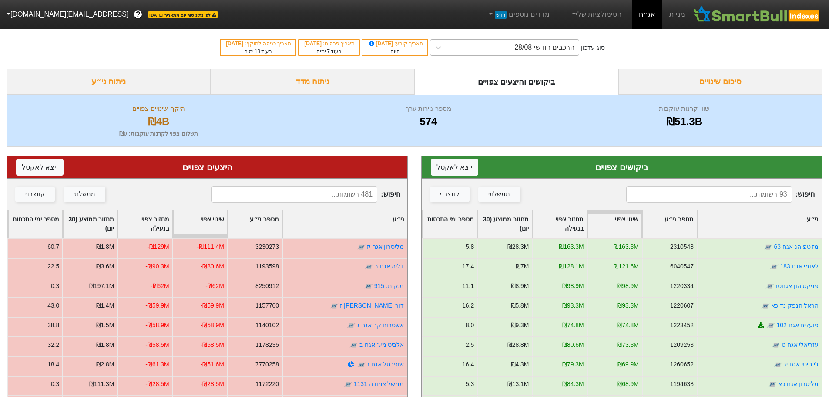
click at [565, 51] on div "הרכבים חודשי 28/08" at bounding box center [545, 47] width 60 height 10
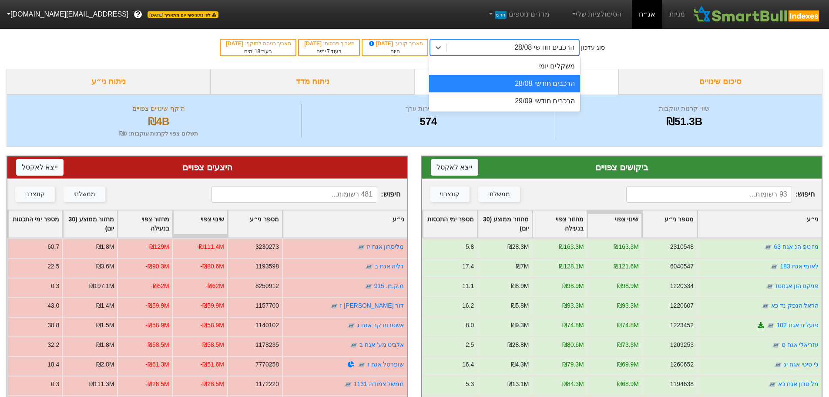
click at [557, 83] on div "הרכבים חודשי 28/08" at bounding box center [504, 83] width 151 height 17
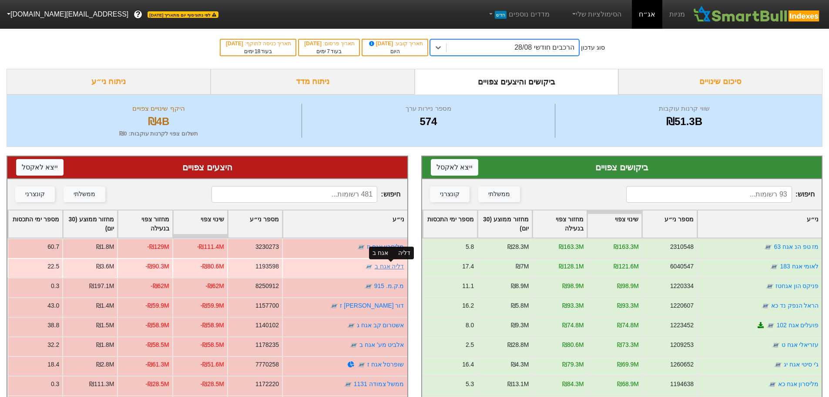
click at [392, 268] on link "דליה אגח ב" at bounding box center [390, 266] width 30 height 7
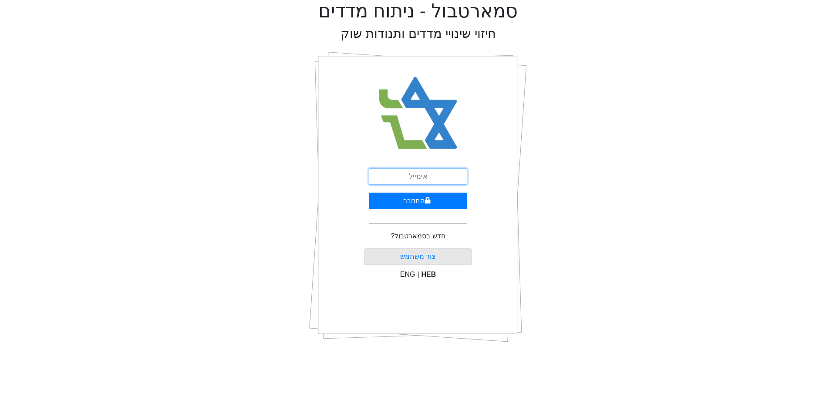
click at [428, 169] on input "email" at bounding box center [418, 176] width 98 height 17
type input "Z"
type input "[EMAIL_ADDRESS][DOMAIN_NAME]"
click at [417, 202] on button "התחבר" at bounding box center [418, 200] width 98 height 17
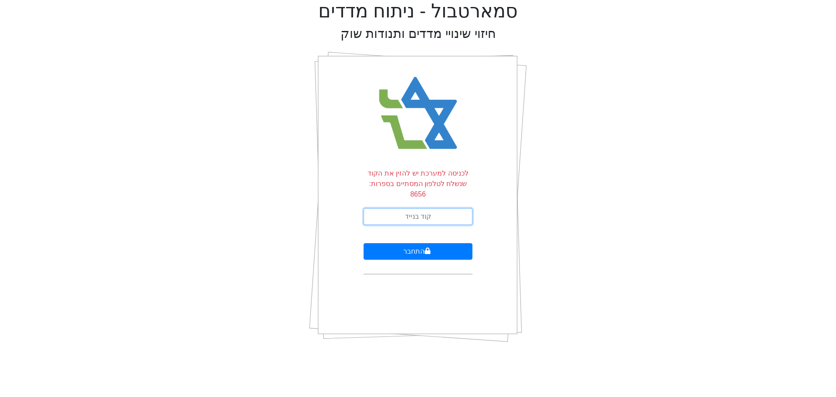
click at [405, 208] on input "text" at bounding box center [418, 216] width 109 height 17
type input "164556"
click at [364, 243] on button "התחבר" at bounding box center [418, 251] width 109 height 17
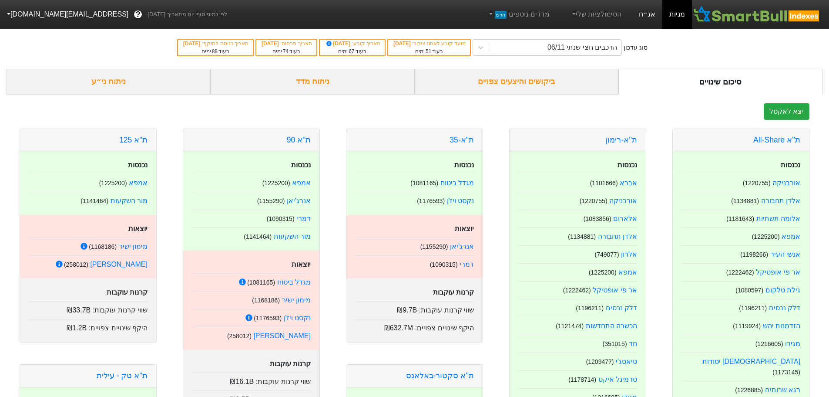
click at [648, 13] on link "אג״ח" at bounding box center [647, 14] width 30 height 29
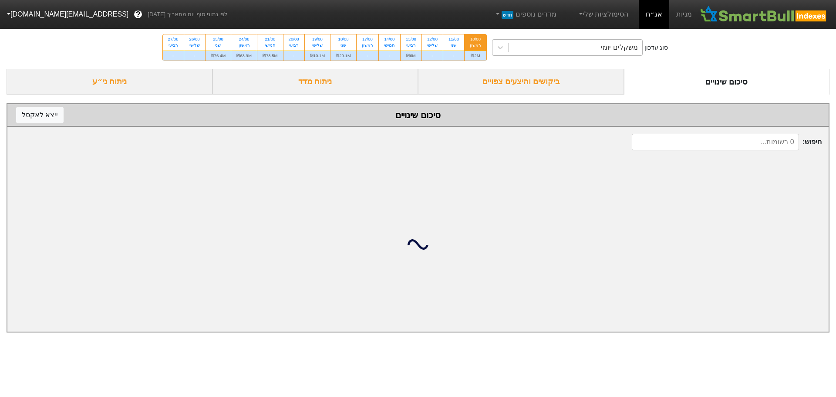
click at [556, 47] on div "משקלים יומי" at bounding box center [576, 48] width 134 height 16
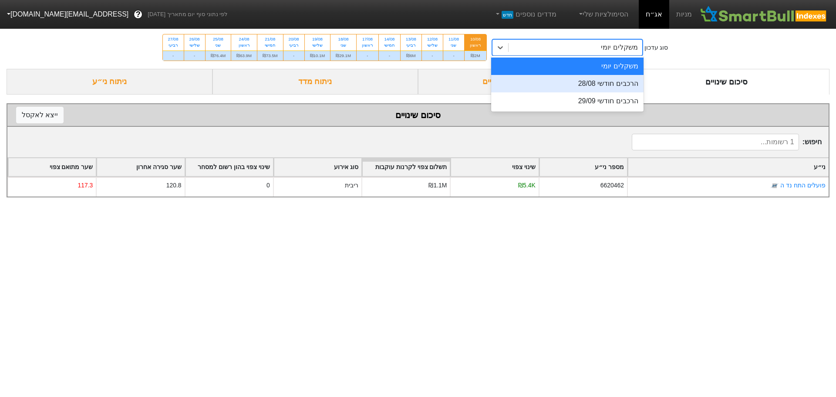
click at [554, 82] on div "הרכבים חודשי 28/08" at bounding box center [567, 83] width 152 height 17
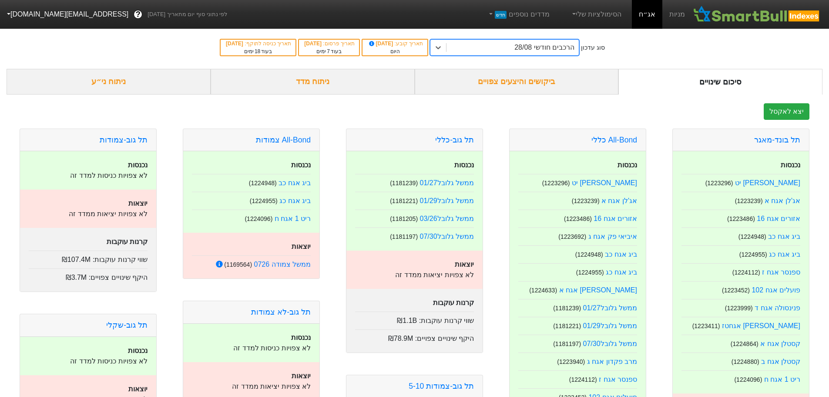
click at [536, 81] on div "ביקושים והיצעים צפויים" at bounding box center [517, 82] width 204 height 26
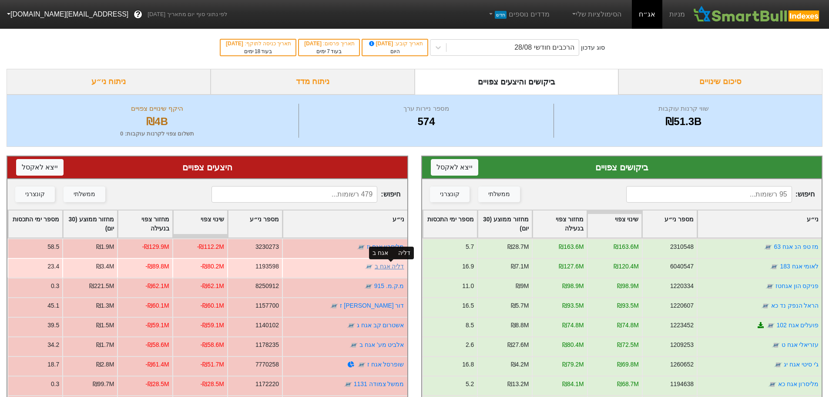
click at [388, 267] on link "דליה אגח ב" at bounding box center [390, 266] width 30 height 7
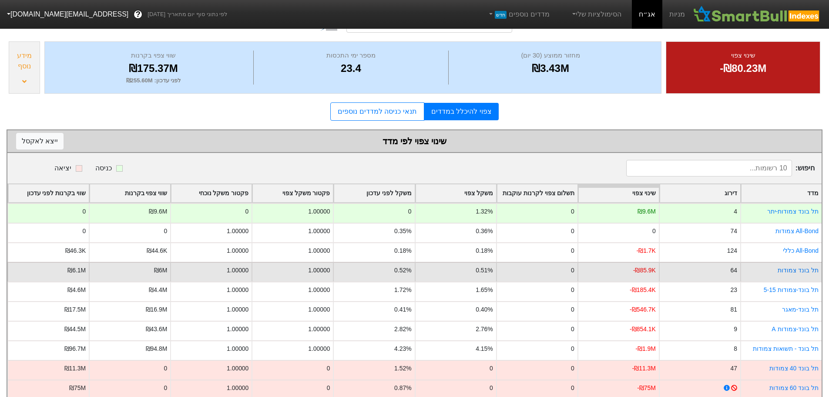
scroll to position [105, 0]
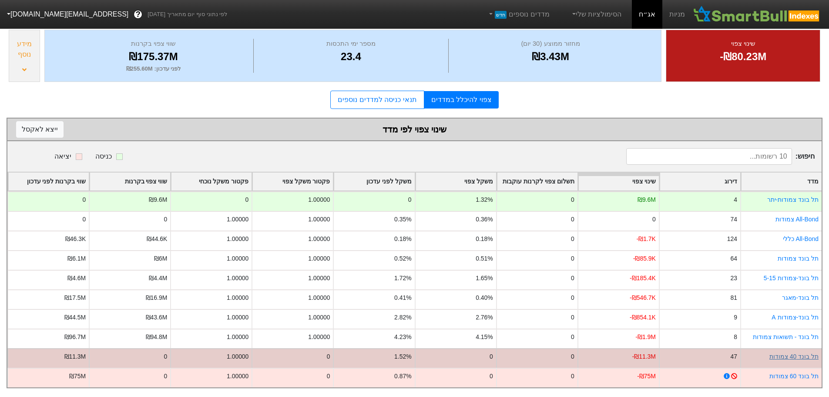
click at [798, 353] on link "תל בונד 40 צמודות" at bounding box center [794, 356] width 49 height 7
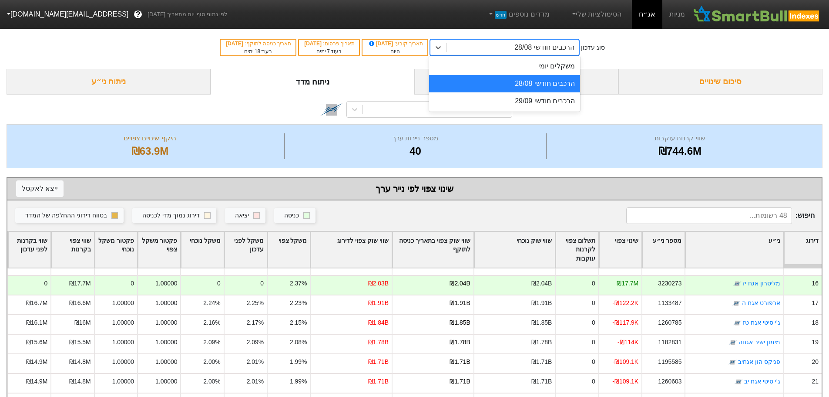
click at [516, 46] on div "הרכבים חודשי 28/08" at bounding box center [513, 48] width 132 height 16
click at [529, 104] on div "הרכבים חודשי 29/09" at bounding box center [504, 100] width 151 height 17
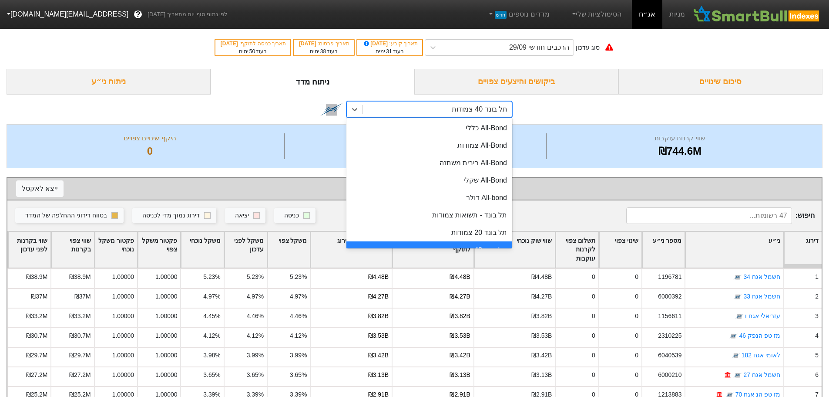
click at [476, 105] on div "תל בונד 40 צמודות" at bounding box center [480, 109] width 56 height 10
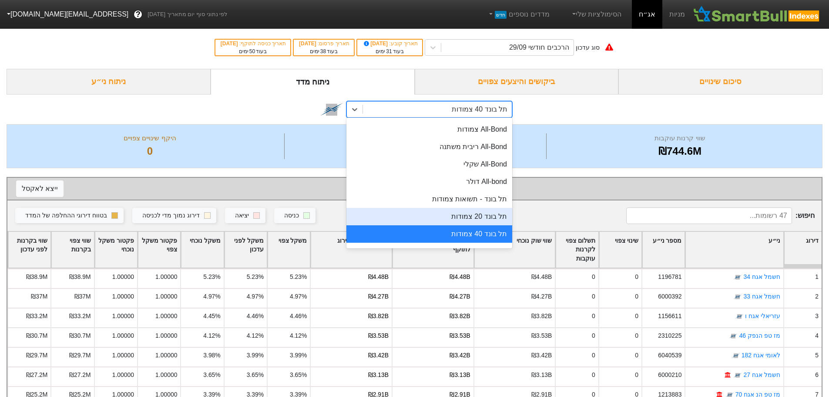
click at [458, 216] on div "תל בונד 20 צמודות" at bounding box center [430, 216] width 166 height 17
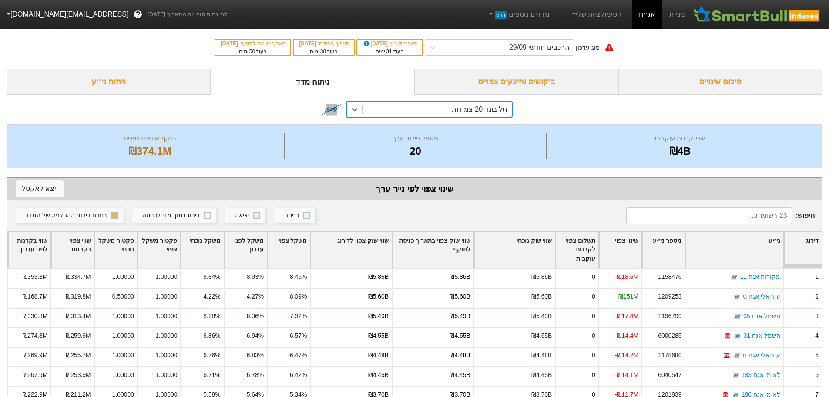
click at [465, 111] on div "תל בונד 20 צמודות" at bounding box center [480, 109] width 56 height 10
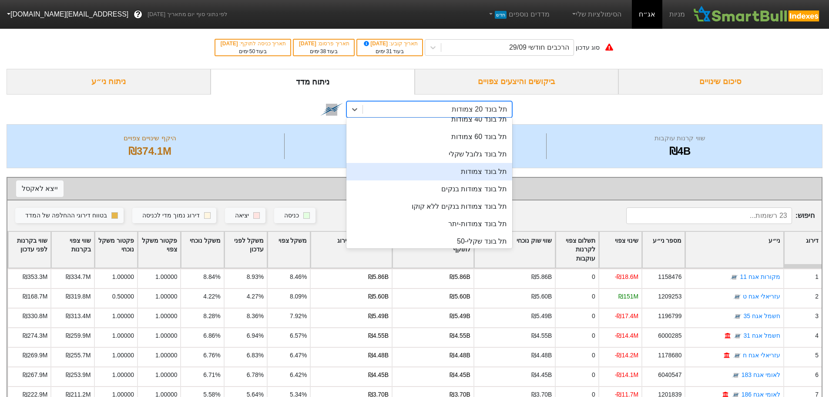
scroll to position [174, 0]
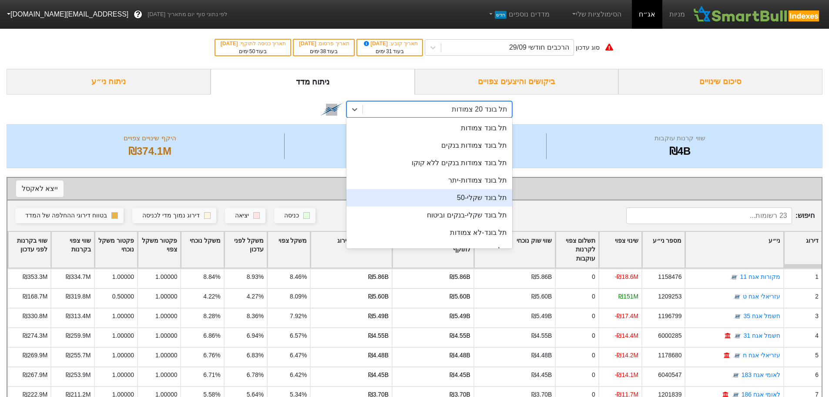
click at [481, 195] on div "תל בונד שקלי-50" at bounding box center [430, 197] width 166 height 17
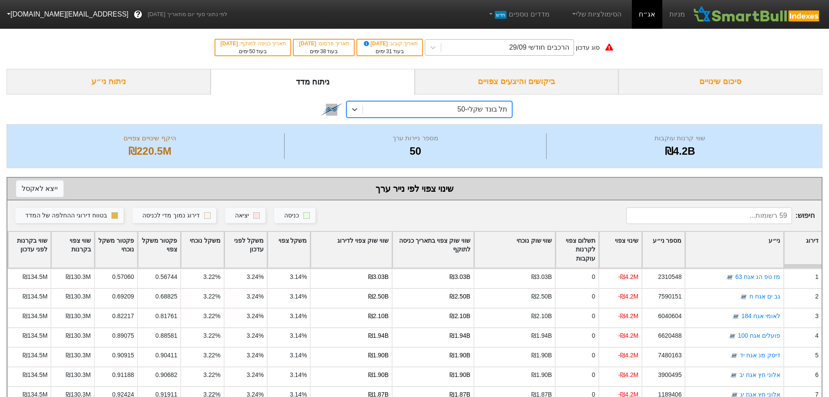
click at [495, 48] on div "הרכבים חודשי 29/09" at bounding box center [508, 48] width 132 height 16
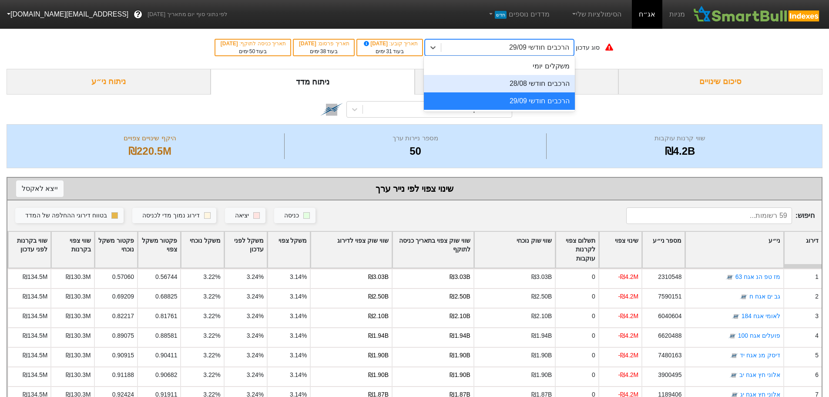
click at [504, 84] on div "הרכבים חודשי 28/08" at bounding box center [499, 83] width 151 height 17
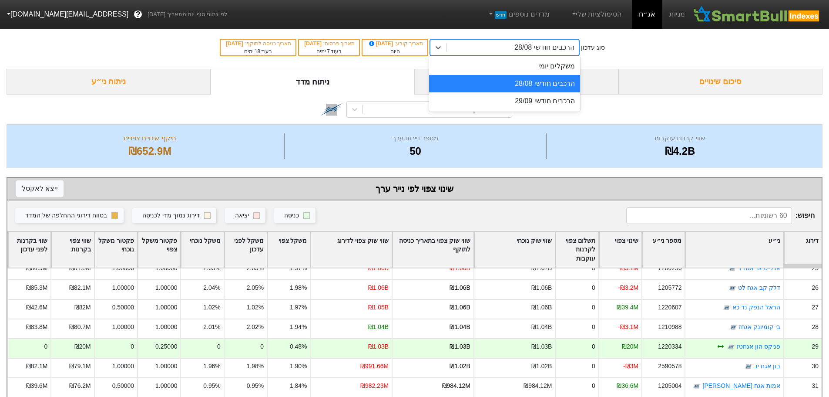
click at [555, 46] on div "הרכבים חודשי 28/08" at bounding box center [545, 47] width 60 height 10
click at [540, 82] on div "הרכבים חודשי 28/08" at bounding box center [504, 83] width 151 height 17
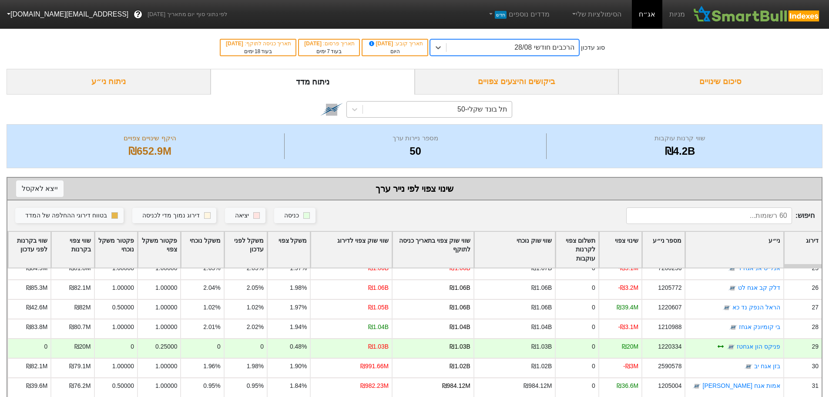
click at [482, 110] on div "תל בונד שקלי-50" at bounding box center [483, 109] width 50 height 10
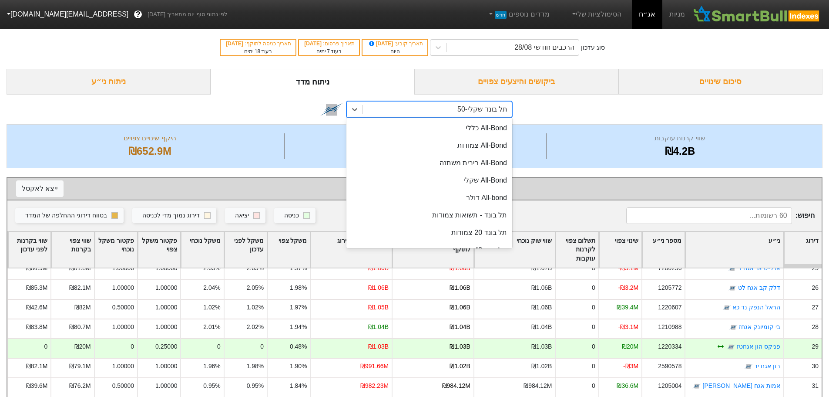
scroll to position [174, 0]
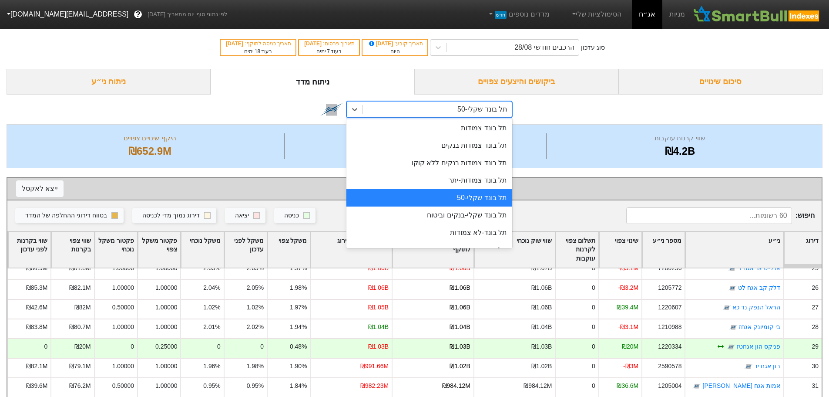
click at [529, 75] on div "ביקושים והיצעים צפויים" at bounding box center [517, 82] width 204 height 26
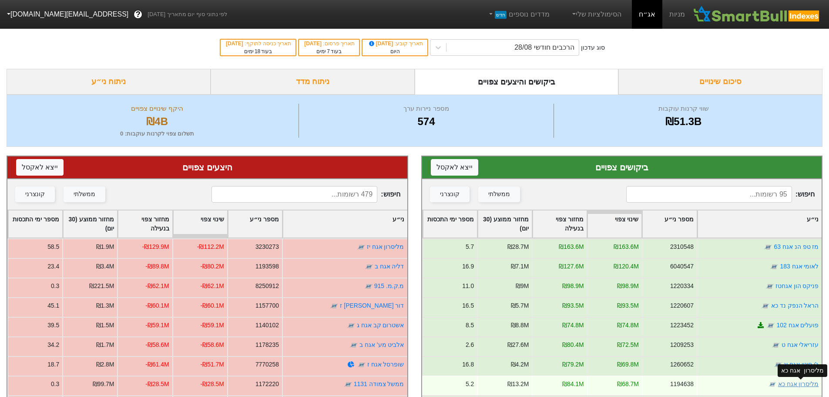
click at [787, 384] on link "מליסרון אגח כא" at bounding box center [798, 383] width 41 height 7
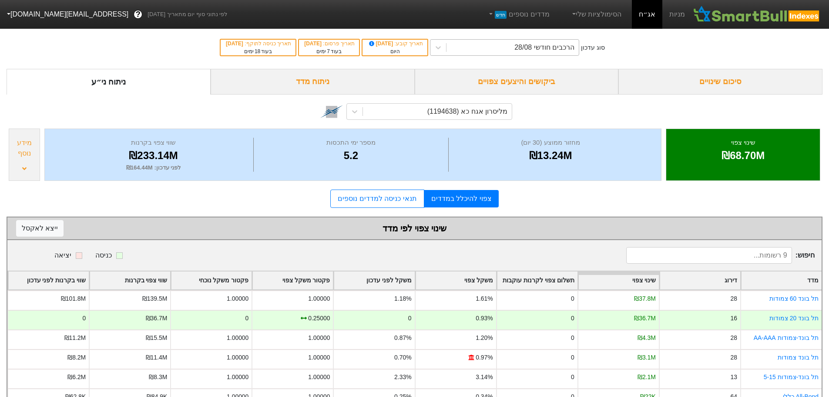
click at [524, 45] on div "הרכבים חודשי 28/08" at bounding box center [513, 48] width 132 height 16
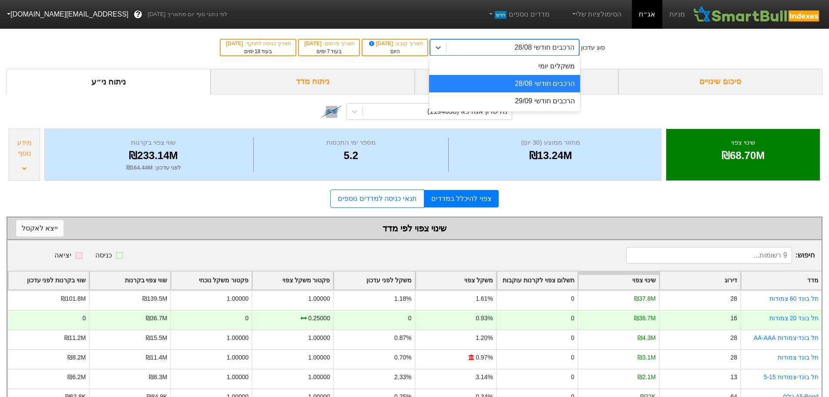
click at [517, 83] on div "הרכבים חודשי 28/08" at bounding box center [504, 83] width 151 height 17
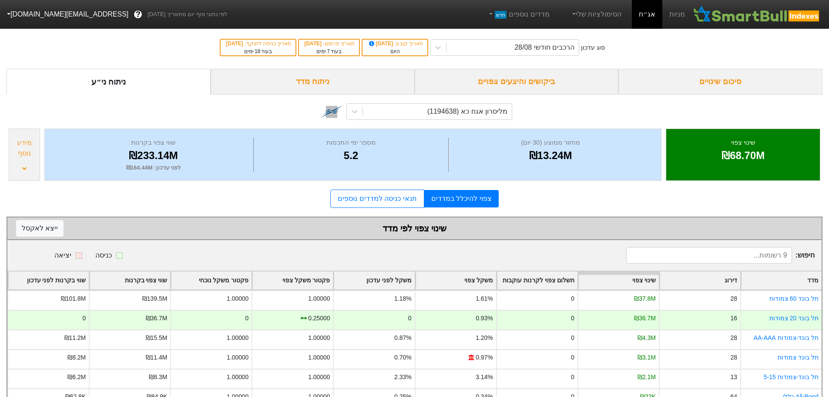
click at [519, 80] on div "ביקושים והיצעים צפויים" at bounding box center [517, 82] width 204 height 26
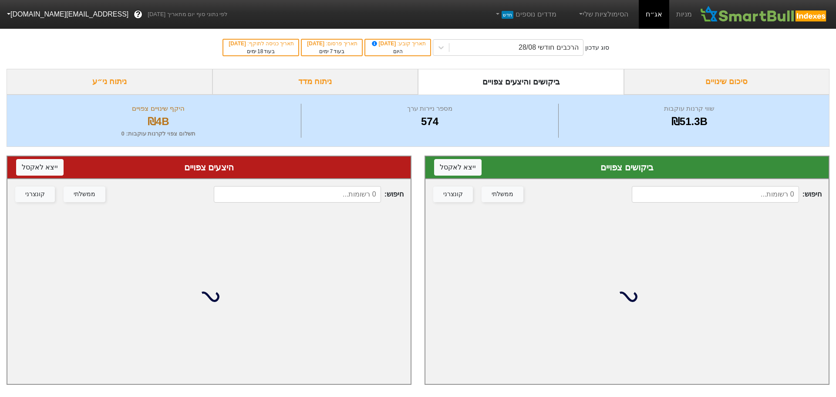
click at [708, 193] on input at bounding box center [715, 194] width 167 height 17
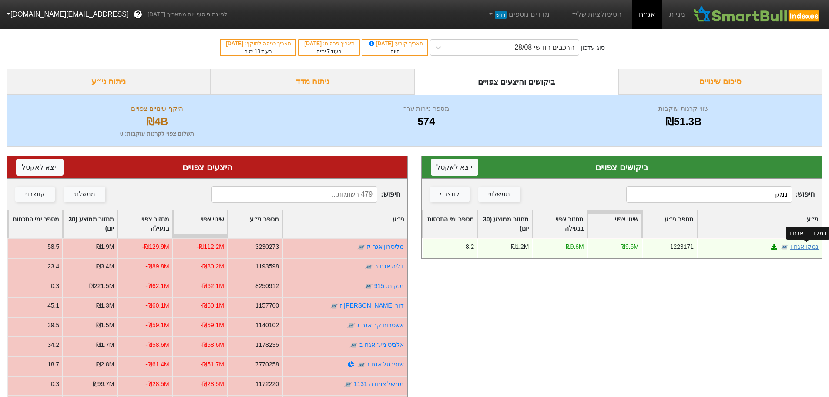
type input "נמק"
click at [811, 244] on link "נמקו אגח ו" at bounding box center [804, 246] width 29 height 7
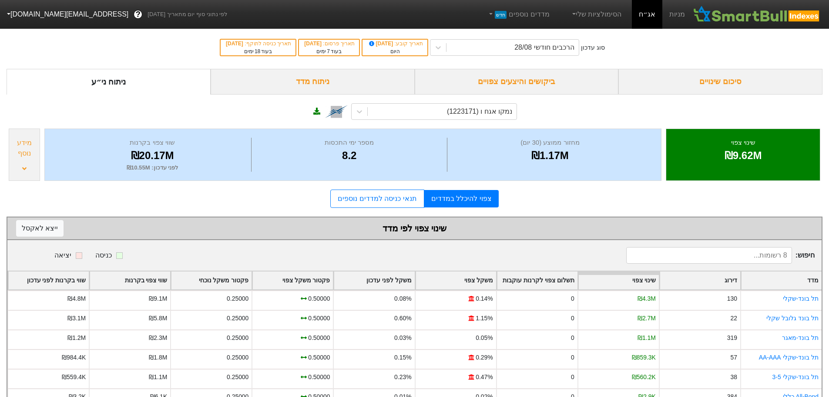
click at [544, 82] on div "ביקושים והיצעים צפויים" at bounding box center [517, 82] width 204 height 26
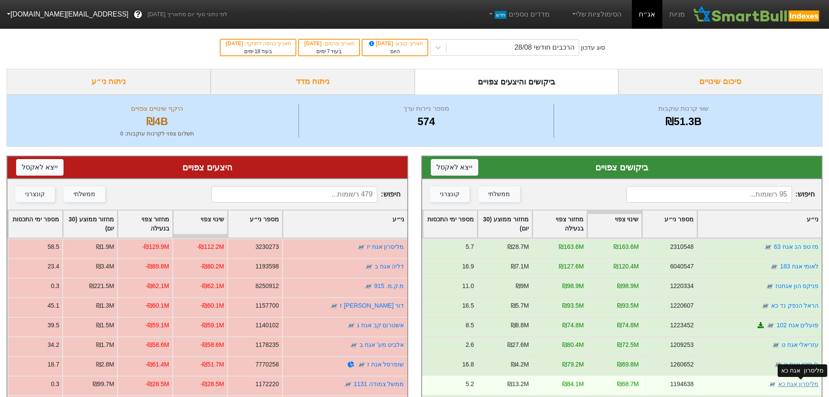
click at [788, 384] on link "מליסרון אגח כא" at bounding box center [798, 383] width 41 height 7
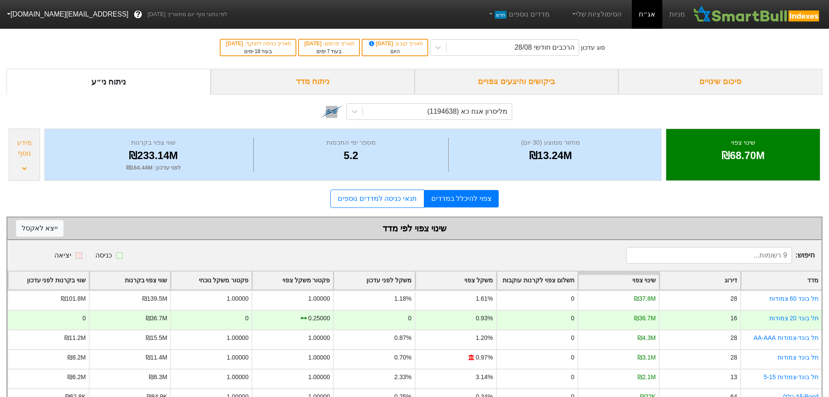
click at [530, 80] on div "ביקושים והיצעים צפויים" at bounding box center [517, 82] width 204 height 26
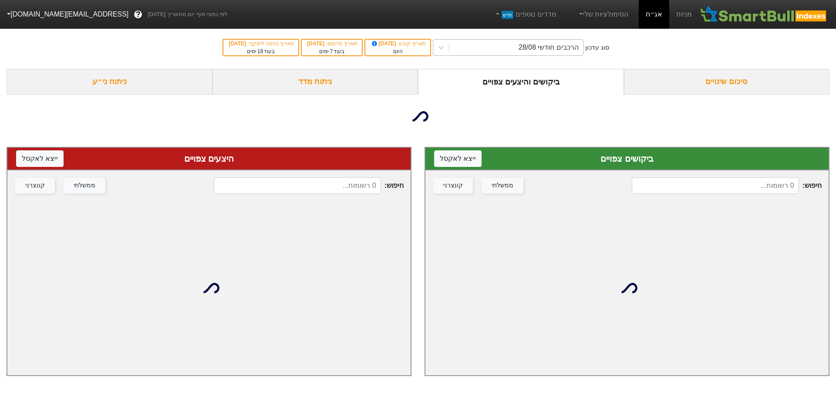
click at [556, 50] on div "הרכבים חודשי 28/08" at bounding box center [549, 47] width 60 height 10
